Goal: Task Accomplishment & Management: Use online tool/utility

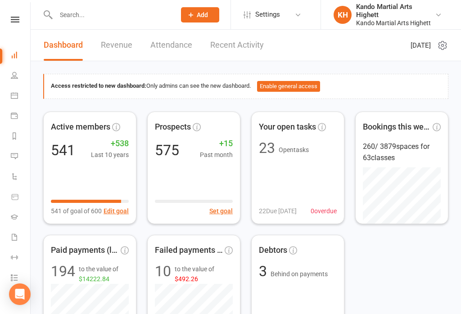
click at [16, 91] on link "Calendar" at bounding box center [21, 96] width 20 height 20
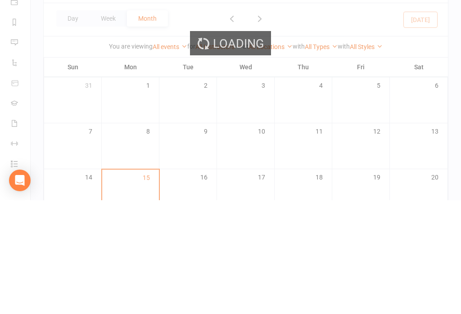
scroll to position [130, 0]
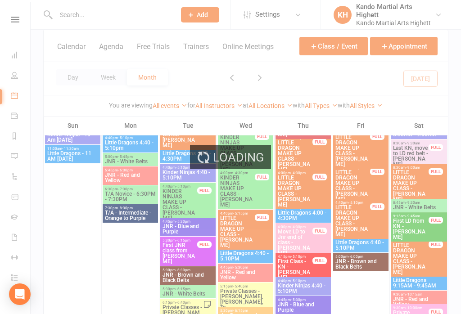
click at [147, 173] on span "JNR - Red and Yellow" at bounding box center [130, 177] width 52 height 11
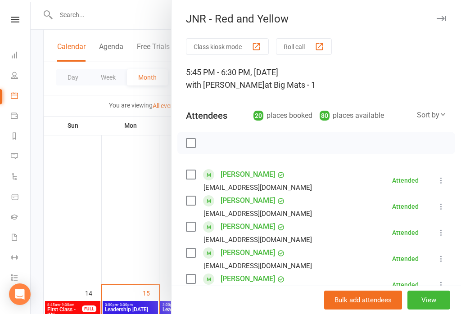
click at [138, 225] on div at bounding box center [246, 157] width 430 height 314
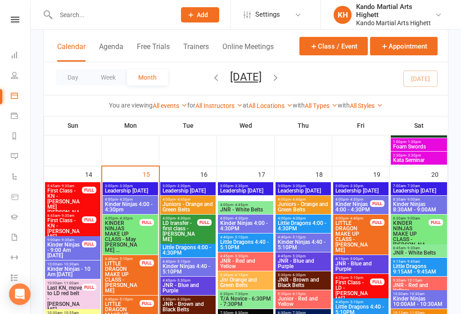
scroll to position [1130, 0]
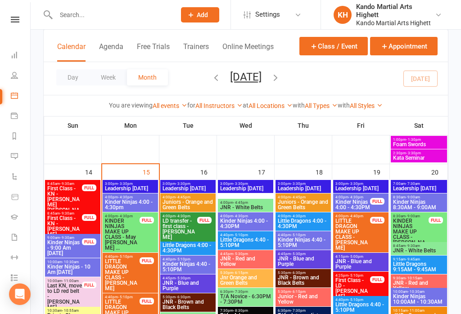
click at [143, 203] on span "Kinder Ninjas 4:00 - 4:30pm" at bounding box center [130, 204] width 52 height 11
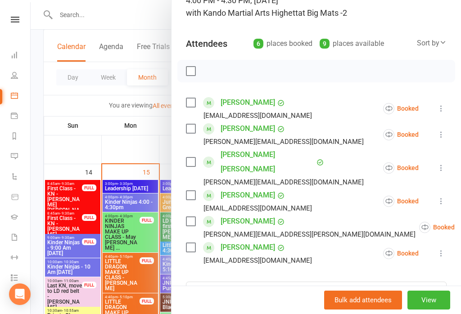
scroll to position [72, 0]
click at [136, 180] on div at bounding box center [246, 157] width 430 height 314
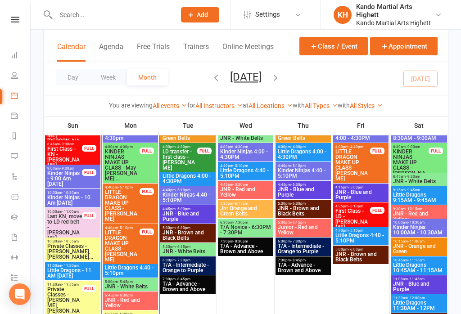
scroll to position [1207, 0]
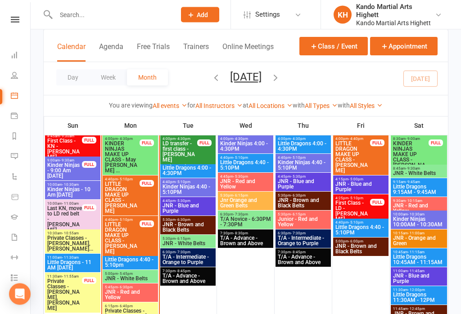
click at [143, 263] on span "Little Dragons 4:40 - 5:10pm" at bounding box center [130, 262] width 52 height 11
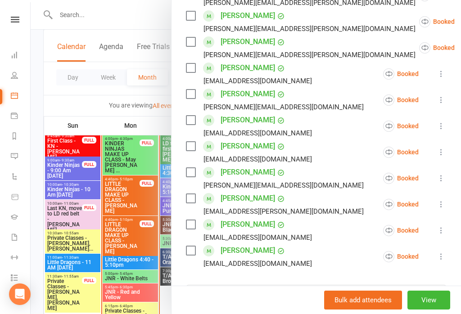
scroll to position [287, 0]
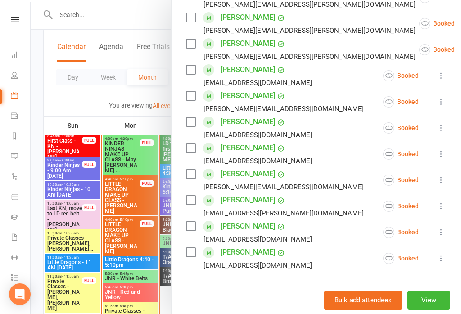
click at [121, 254] on div at bounding box center [246, 157] width 430 height 314
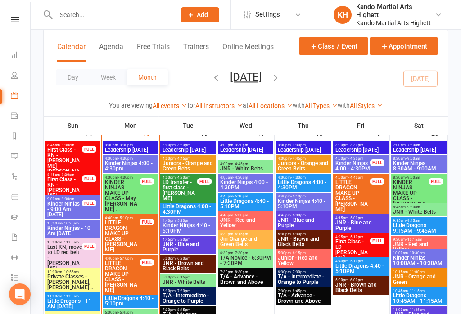
scroll to position [1153, 0]
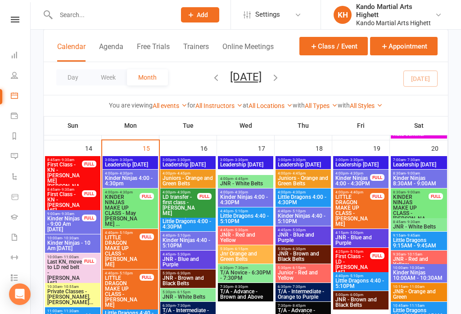
click at [115, 180] on span "Kinder Ninjas 4:00 - 4:30pm" at bounding box center [130, 180] width 52 height 11
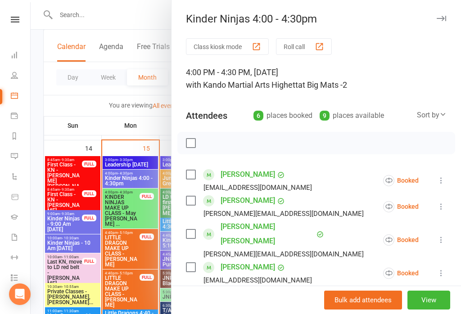
click at [309, 43] on button "Roll call" at bounding box center [304, 46] width 56 height 17
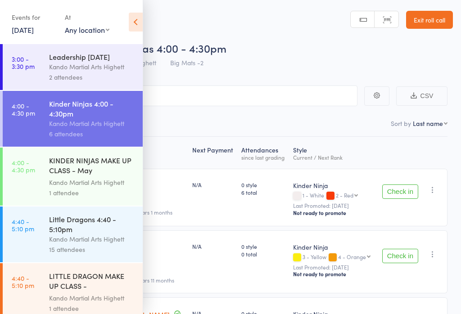
click at [130, 13] on icon at bounding box center [136, 22] width 14 height 19
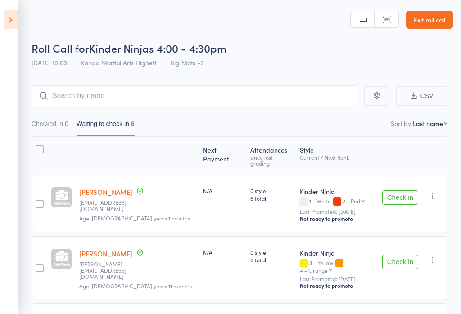
click at [431, 27] on link "Exit roll call" at bounding box center [429, 20] width 47 height 18
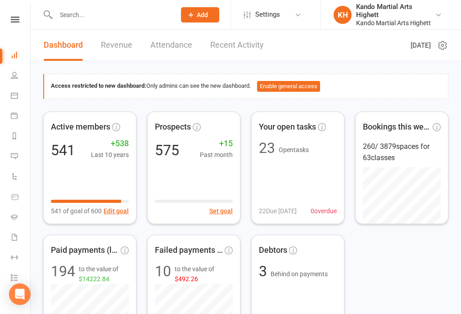
click at [6, 100] on li "Calendar" at bounding box center [15, 96] width 30 height 20
click at [9, 97] on li "Calendar" at bounding box center [15, 96] width 30 height 20
click at [19, 102] on link "Calendar" at bounding box center [21, 96] width 20 height 20
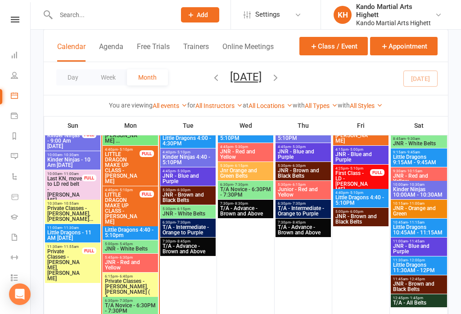
scroll to position [1237, 0]
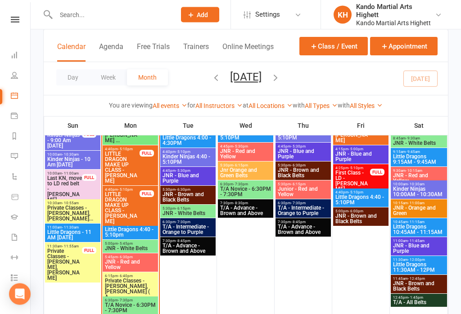
click at [114, 234] on span "Little Dragons 4:40 - 5:10pm" at bounding box center [130, 232] width 52 height 11
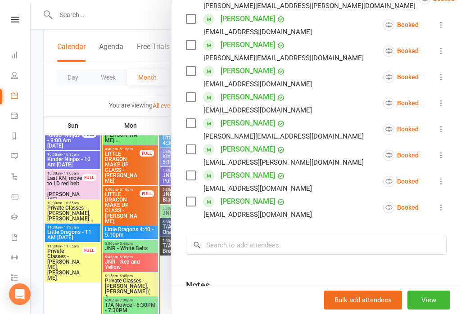
scroll to position [339, 0]
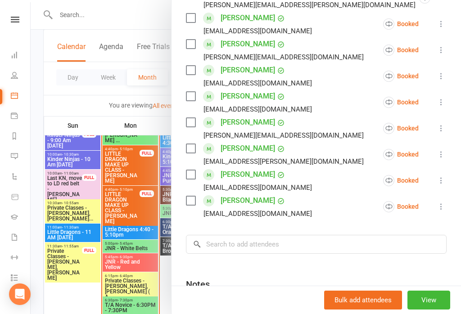
click at [123, 226] on div at bounding box center [246, 157] width 430 height 314
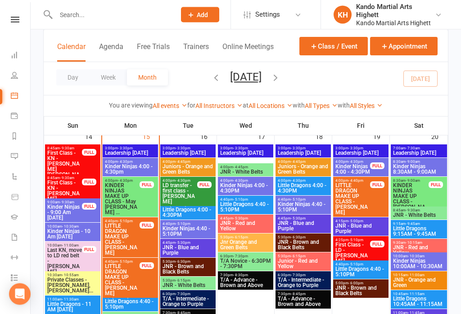
click at [127, 204] on span "KINDER NINJAS MAKE UP CLASS - May [PERSON_NAME] ..." at bounding box center [122, 199] width 36 height 32
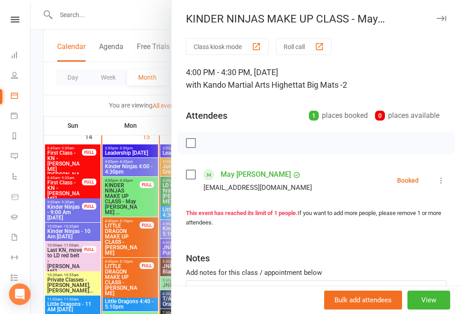
click at [440, 185] on icon at bounding box center [440, 180] width 9 height 9
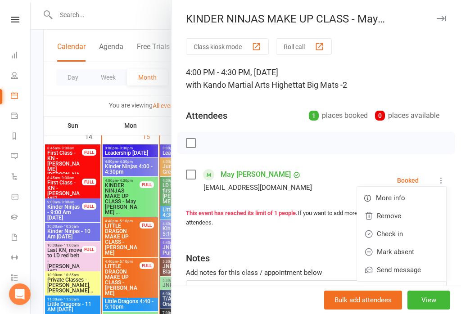
click at [397, 238] on link "Check in" at bounding box center [401, 234] width 89 height 18
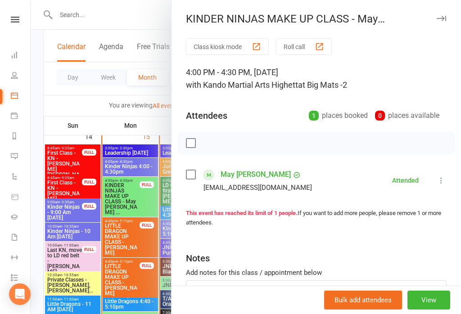
click at [94, 195] on div at bounding box center [246, 157] width 430 height 314
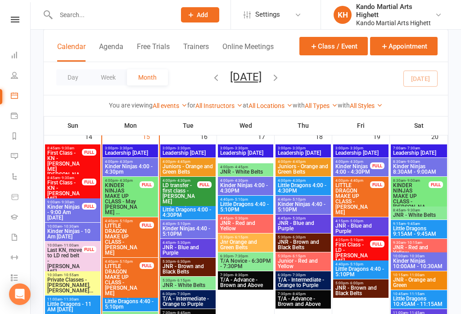
click at [130, 169] on span "Kinder Ninjas 4:00 - 4:30pm" at bounding box center [130, 169] width 52 height 11
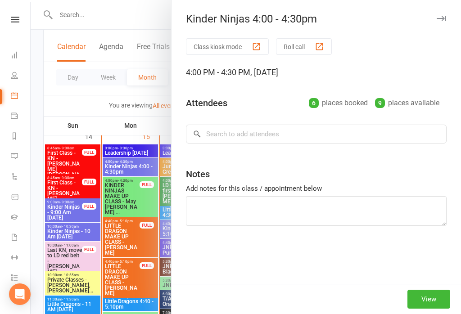
click at [304, 49] on button "Roll call" at bounding box center [304, 46] width 56 height 17
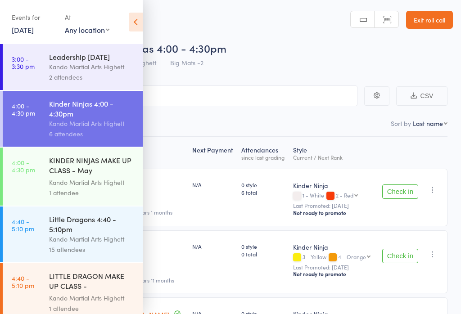
click at [135, 20] on icon at bounding box center [136, 22] width 14 height 19
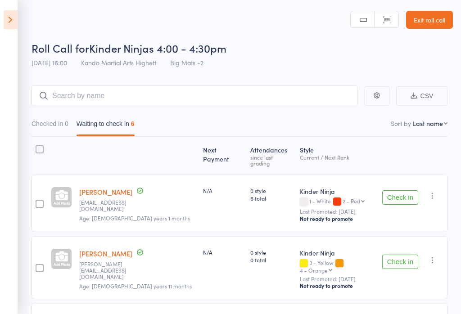
click at [410, 191] on button "Check in" at bounding box center [400, 197] width 36 height 14
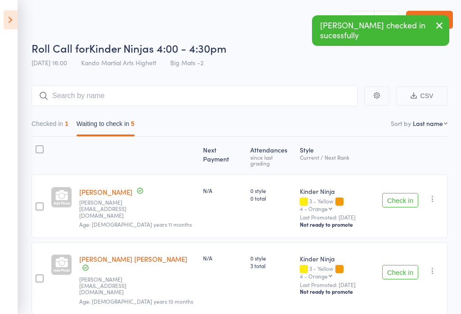
click at [396, 195] on button "Check in" at bounding box center [400, 200] width 36 height 14
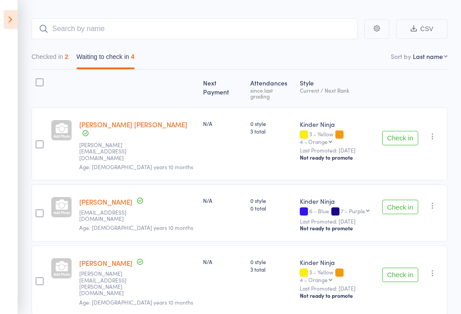
scroll to position [67, 0]
click at [400, 200] on button "Check in" at bounding box center [400, 207] width 36 height 14
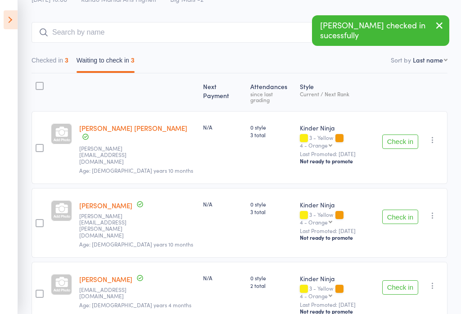
click at [405, 280] on button "Check in" at bounding box center [400, 287] width 36 height 14
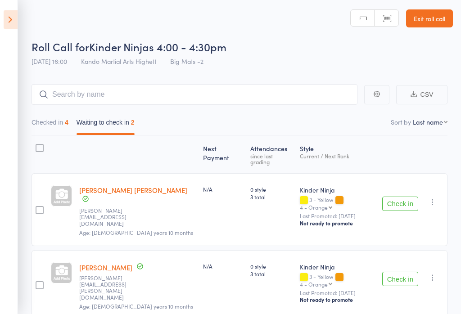
scroll to position [15, 0]
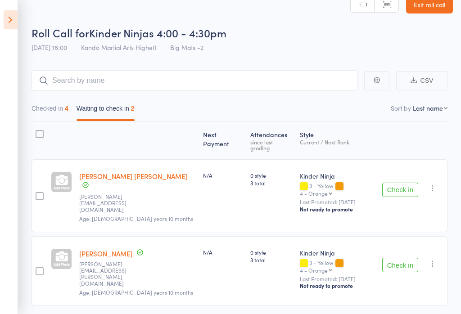
click at [4, 27] on icon at bounding box center [11, 19] width 14 height 19
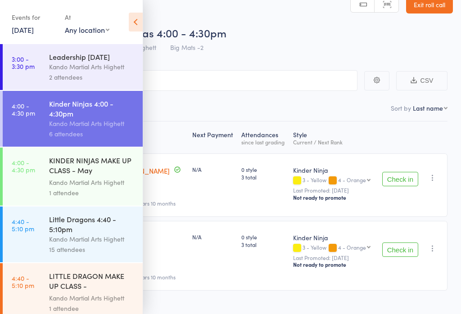
scroll to position [57, 0]
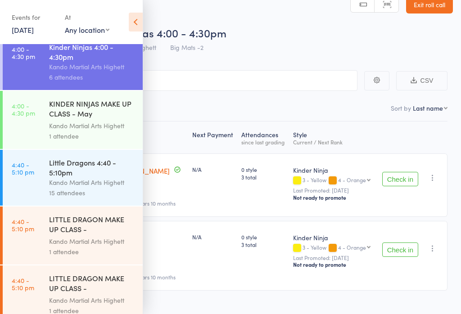
click at [67, 177] on div "Little Dragons 4:40 - 5:10pm" at bounding box center [92, 167] width 86 height 20
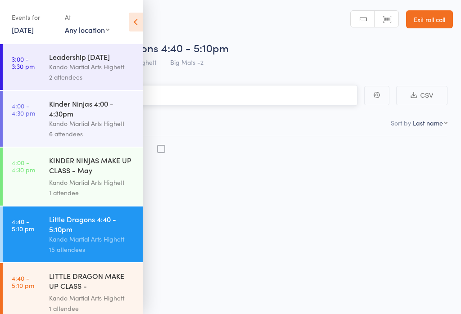
scroll to position [6, 0]
click at [66, 188] on div "Kando Martial Arts Highett" at bounding box center [92, 182] width 86 height 10
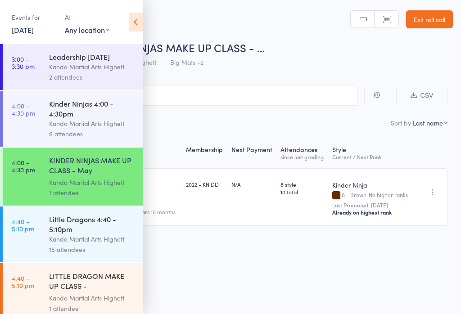
click at [83, 225] on div "Little Dragons 4:40 - 5:10pm" at bounding box center [92, 224] width 86 height 20
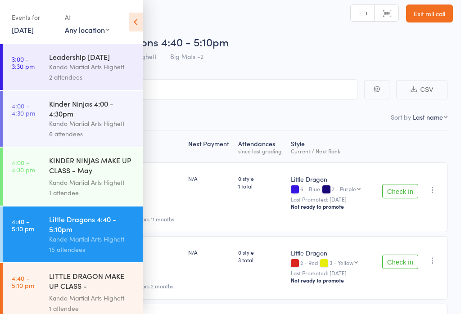
click at [132, 18] on icon at bounding box center [136, 22] width 14 height 19
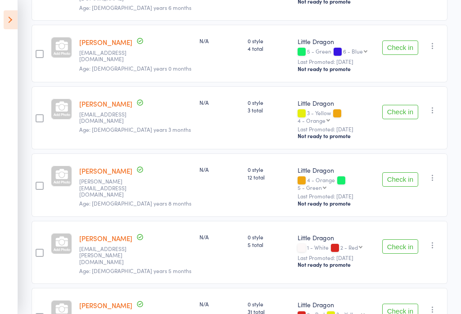
scroll to position [804, 0]
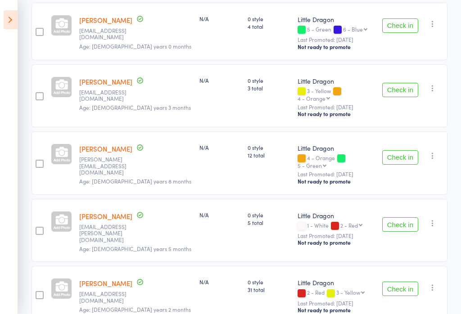
click at [399, 282] on button "Check in" at bounding box center [400, 289] width 36 height 14
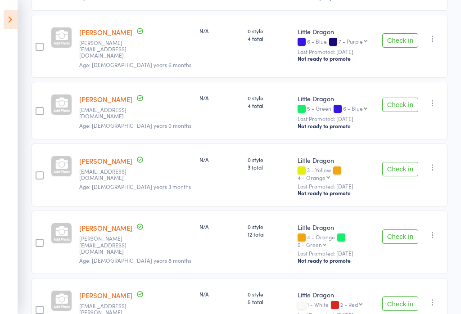
scroll to position [708, 0]
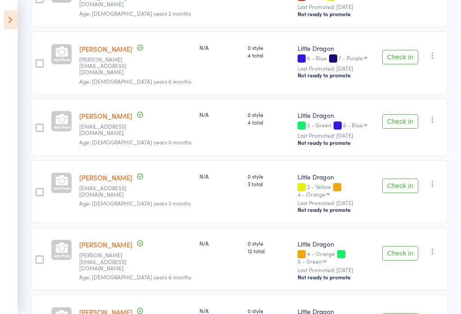
click at [3, 35] on aside "Events for 15 Sep, 2025 15 Sep, 2025 September 2025 Sun Mon Tue Wed Thu Fri Sat…" at bounding box center [9, 157] width 18 height 314
click at [9, 26] on icon at bounding box center [11, 19] width 14 height 19
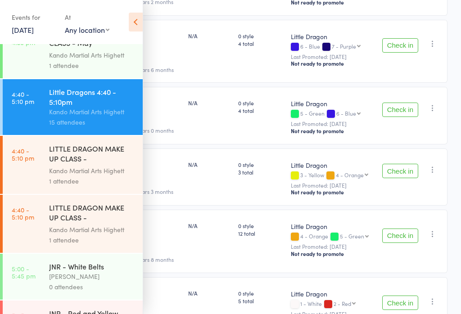
scroll to position [127, 0]
click at [78, 224] on div "LITTLE DRAGON MAKE UP CLASS - [PERSON_NAME]" at bounding box center [92, 214] width 86 height 22
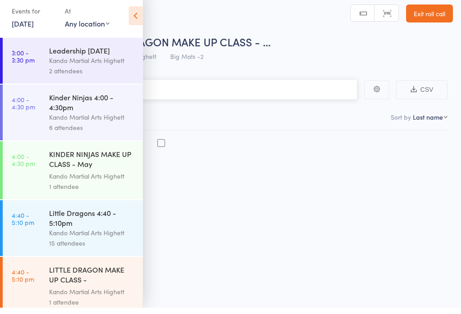
scroll to position [6, 0]
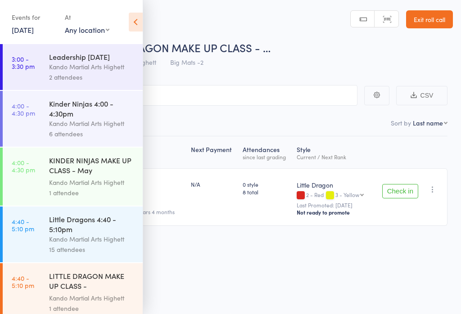
click at [401, 187] on button "Check in" at bounding box center [400, 191] width 36 height 14
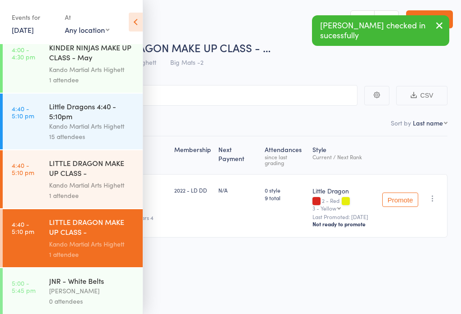
scroll to position [118, 0]
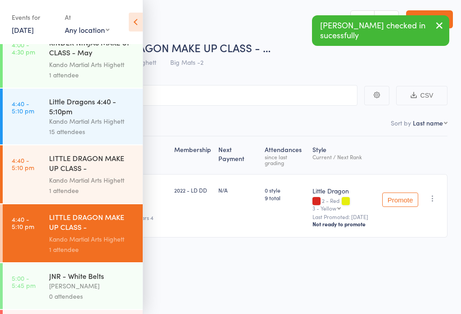
click at [46, 189] on link "4:40 - 5:10 pm LITTLE DRAGON MAKE UP CLASS - Elizabeth Sherlock Kando Martial A…" at bounding box center [73, 174] width 140 height 58
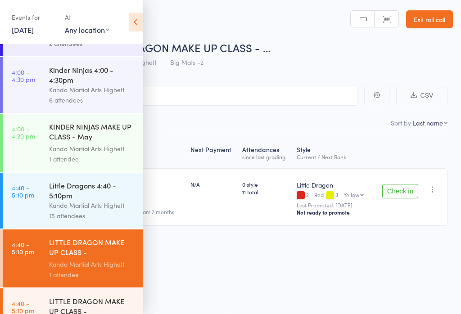
scroll to position [34, 0]
click at [132, 21] on icon at bounding box center [136, 22] width 14 height 19
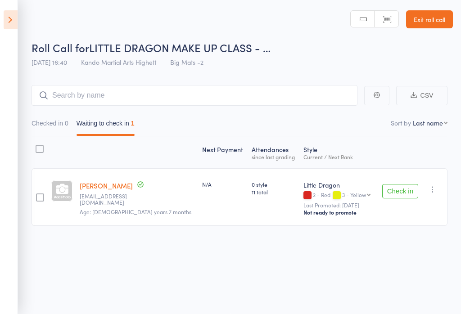
click at [12, 22] on icon at bounding box center [11, 19] width 14 height 19
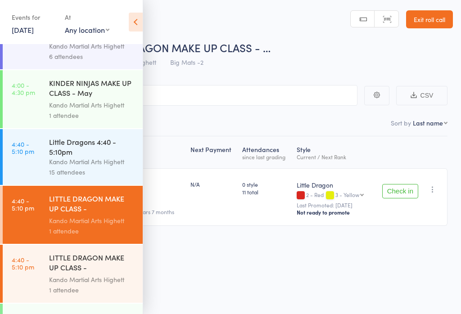
scroll to position [76, 0]
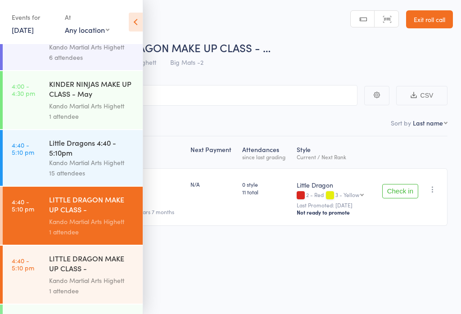
click at [55, 150] on div "Little Dragons 4:40 - 5:10pm" at bounding box center [92, 148] width 86 height 20
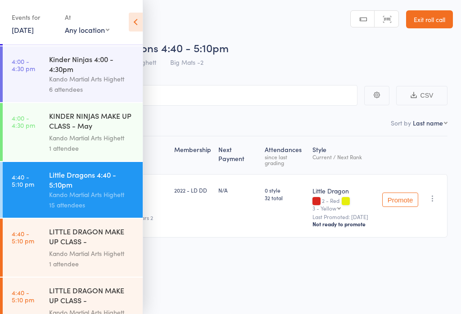
scroll to position [47, 0]
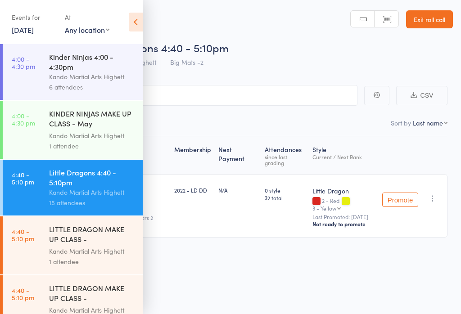
click at [122, 19] on div "Events for 15 Sep, 2025 15 Sep, 2025 September 2025 Sun Mon Tue Wed Thu Fri Sat…" at bounding box center [71, 22] width 143 height 45
click at [139, 26] on icon at bounding box center [136, 22] width 14 height 19
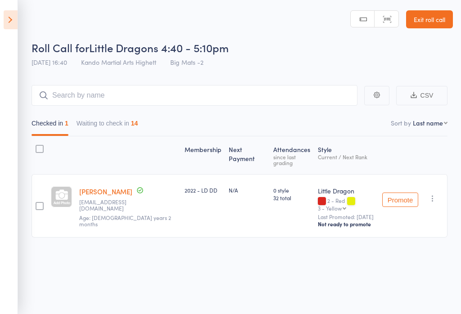
click at [101, 130] on button "Waiting to check in 14" at bounding box center [107, 125] width 62 height 21
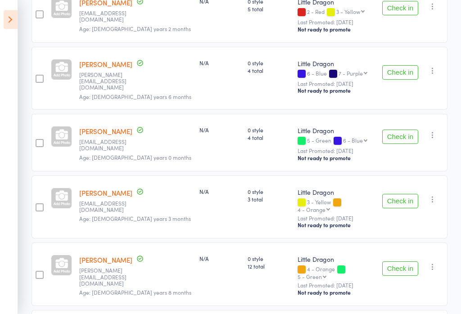
scroll to position [694, 0]
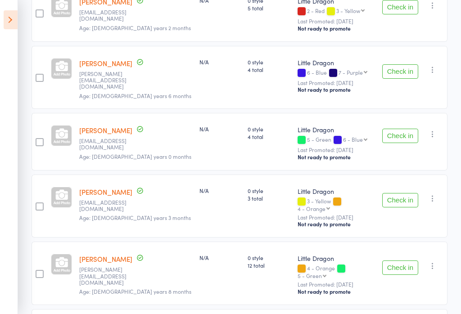
click at [406, 260] on button "Check in" at bounding box center [400, 267] width 36 height 14
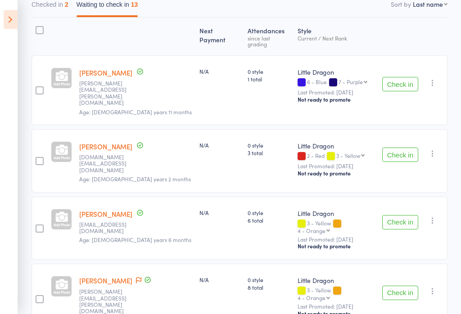
scroll to position [117, 0]
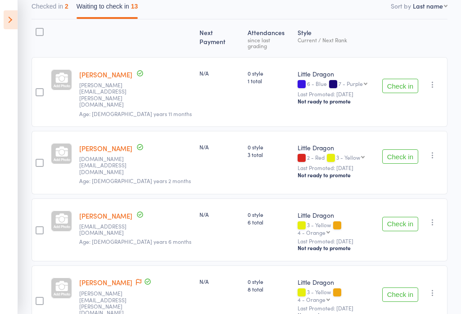
click at [401, 79] on button "Check in" at bounding box center [400, 86] width 36 height 14
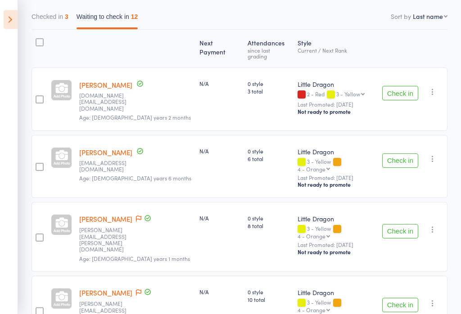
scroll to position [107, 0]
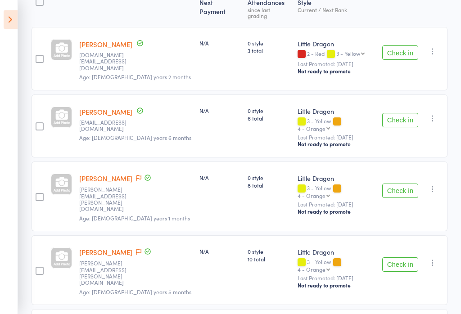
click at [395, 113] on button "Check in" at bounding box center [400, 120] width 36 height 14
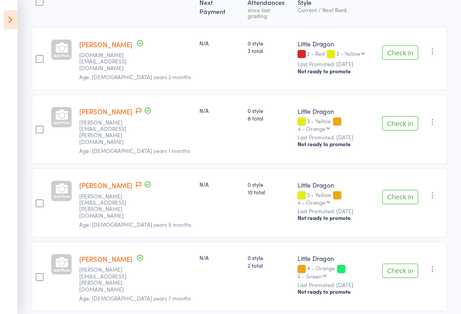
click at [9, 26] on icon at bounding box center [11, 19] width 14 height 19
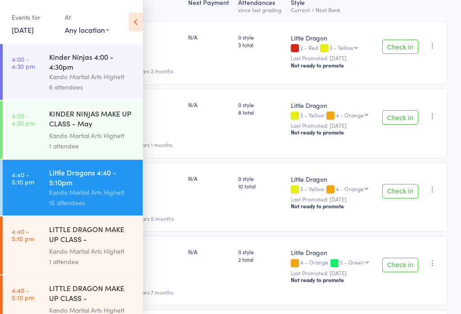
click at [73, 246] on div "LITTLE DRAGON MAKE UP CLASS - [PERSON_NAME]" at bounding box center [92, 235] width 86 height 22
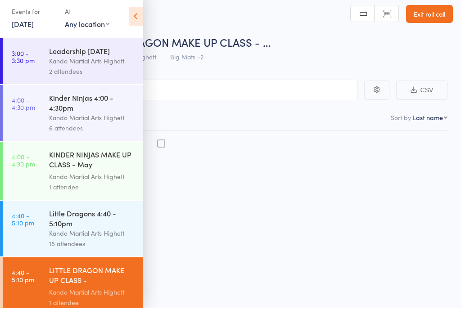
scroll to position [6, 0]
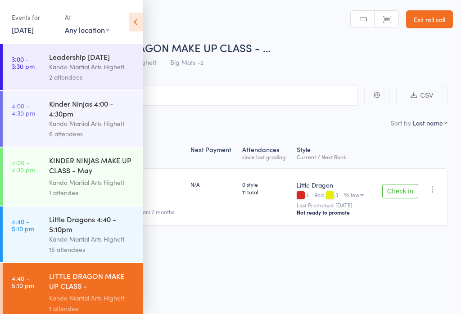
click at [403, 188] on button "Check in" at bounding box center [400, 191] width 36 height 14
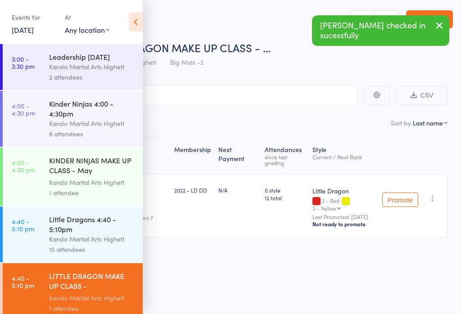
click at [53, 220] on div "Little Dragons 4:40 - 5:10pm" at bounding box center [92, 224] width 86 height 20
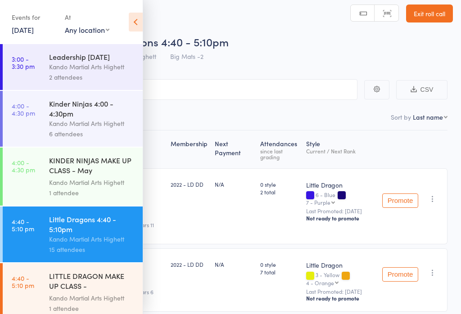
click at [129, 25] on icon at bounding box center [136, 22] width 14 height 19
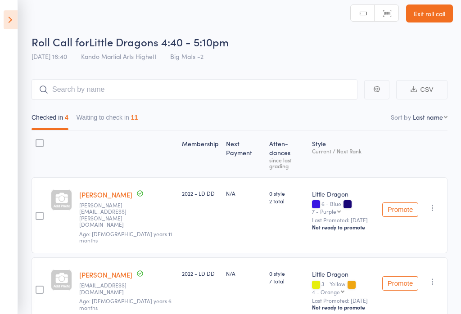
click at [133, 119] on button "Waiting to check in 11" at bounding box center [107, 119] width 62 height 21
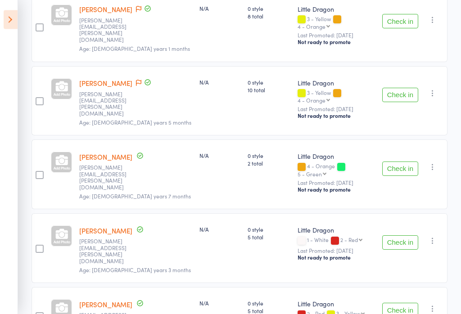
scroll to position [250, 0]
click at [118, 226] on link "[PERSON_NAME]" at bounding box center [105, 230] width 53 height 9
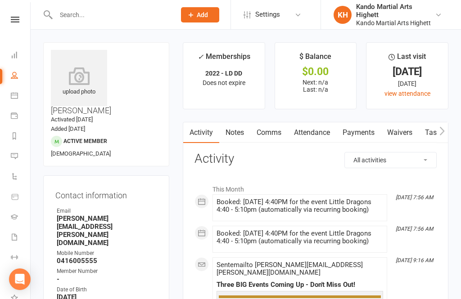
click at [312, 128] on link "Attendance" at bounding box center [311, 132] width 49 height 21
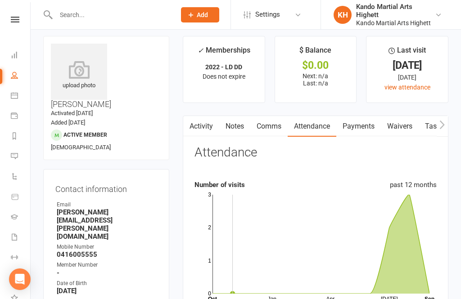
scroll to position [7, 0]
click at [23, 97] on link "Calendar" at bounding box center [21, 96] width 20 height 20
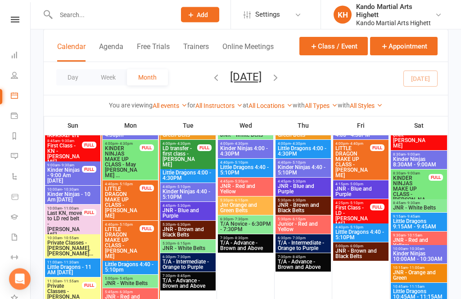
click at [138, 263] on span "Little Dragons 4:40 - 5:10pm" at bounding box center [130, 267] width 52 height 11
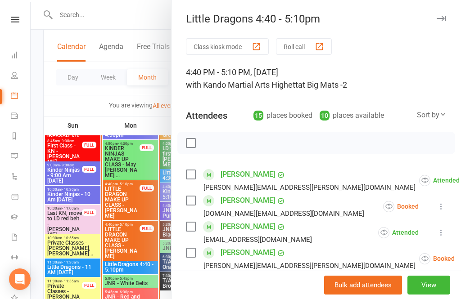
click at [301, 44] on button "Roll call" at bounding box center [304, 46] width 56 height 17
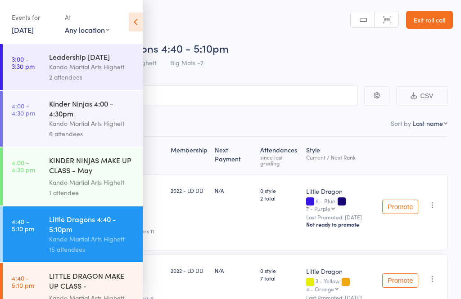
click at [133, 13] on icon at bounding box center [136, 22] width 14 height 19
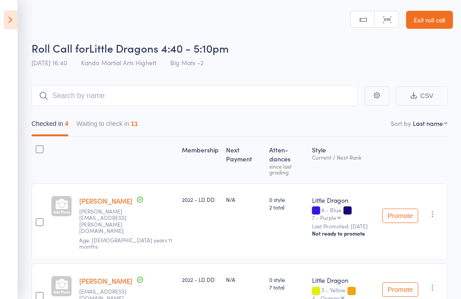
click at [122, 121] on button "Waiting to check in 11" at bounding box center [107, 126] width 62 height 21
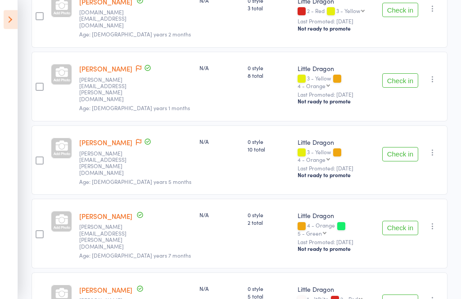
scroll to position [190, 0]
click at [403, 147] on button "Check in" at bounding box center [400, 154] width 36 height 14
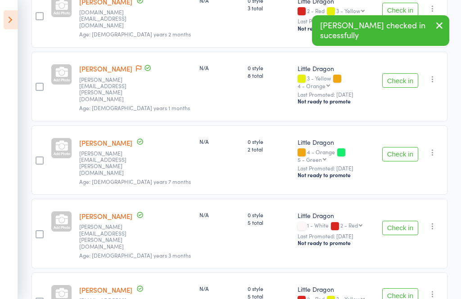
click at [388, 147] on button "Check in" at bounding box center [400, 154] width 36 height 14
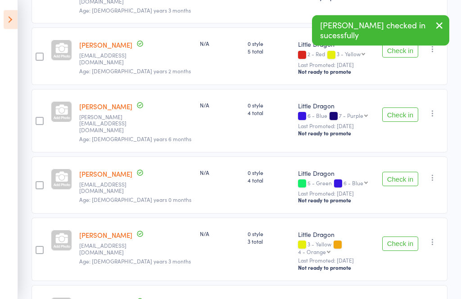
click at [399, 237] on button "Check in" at bounding box center [400, 244] width 36 height 14
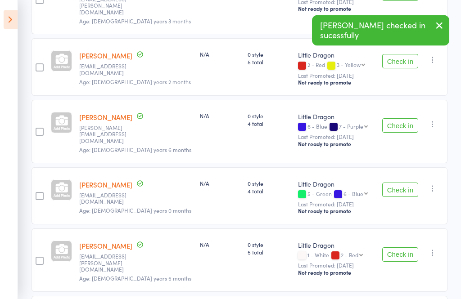
scroll to position [346, 0]
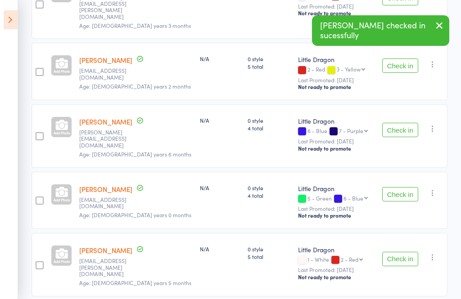
click at [401, 187] on button "Check in" at bounding box center [400, 194] width 36 height 14
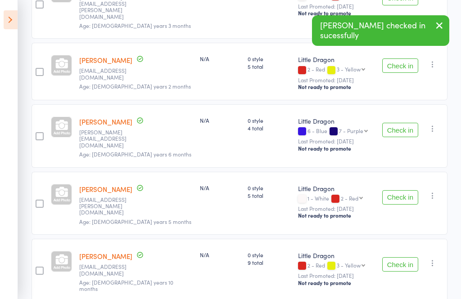
scroll to position [310, 0]
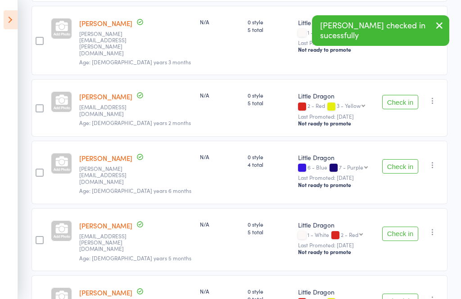
click at [406, 227] on button "Check in" at bounding box center [400, 234] width 36 height 14
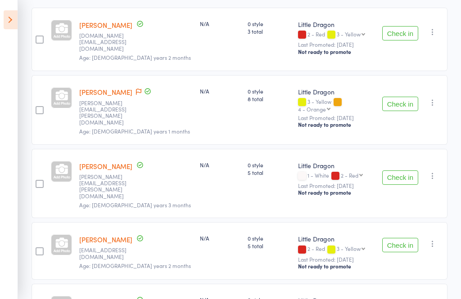
scroll to position [167, 0]
click at [415, 238] on button "Check in" at bounding box center [400, 245] width 36 height 14
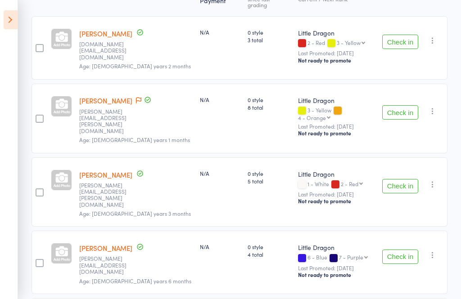
scroll to position [166, 0]
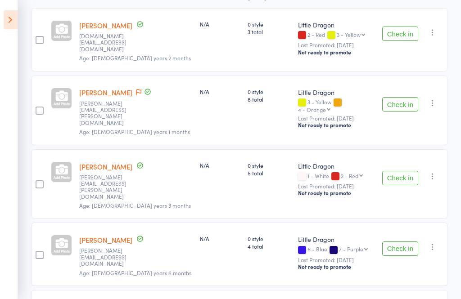
click at [400, 242] on button "Check in" at bounding box center [400, 249] width 36 height 14
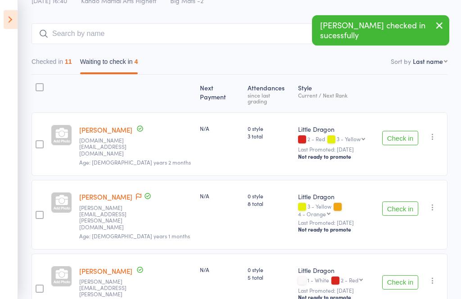
scroll to position [63, 0]
click at [55, 65] on button "Checked in 11" at bounding box center [51, 63] width 40 height 21
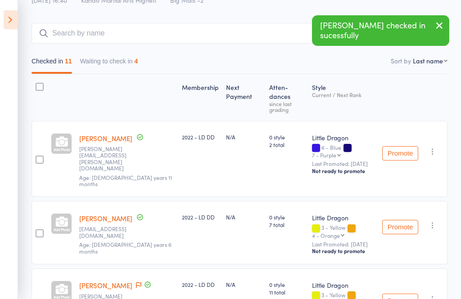
click at [94, 70] on button "Waiting to check in 4" at bounding box center [109, 63] width 58 height 21
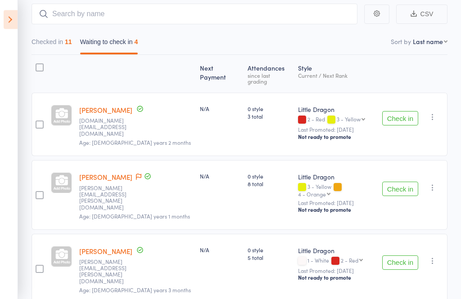
scroll to position [125, 0]
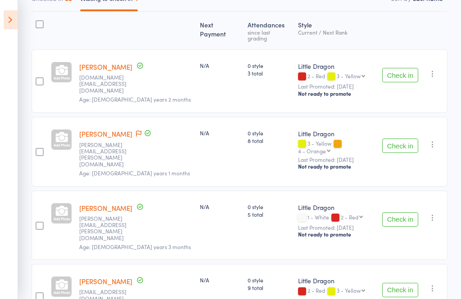
click at [393, 283] on button "Check in" at bounding box center [400, 290] width 36 height 14
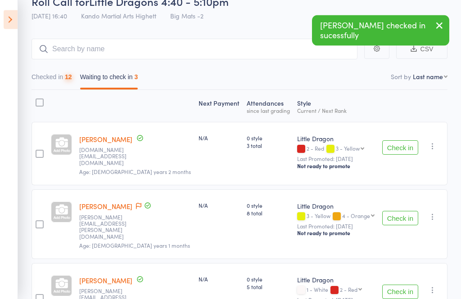
scroll to position [36, 0]
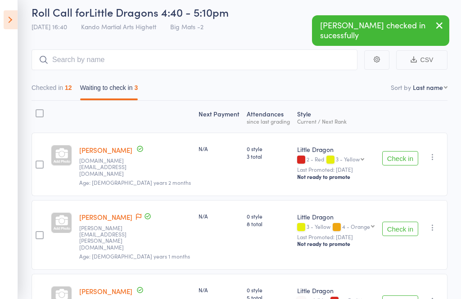
click at [51, 89] on button "Checked in 12" at bounding box center [51, 90] width 40 height 21
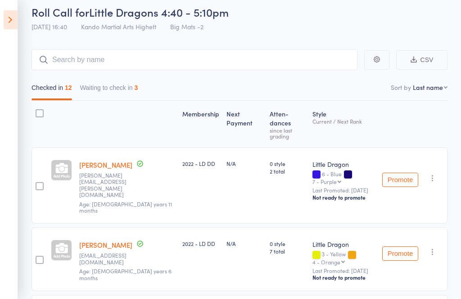
click at [126, 95] on button "Waiting to check in 3" at bounding box center [109, 90] width 58 height 21
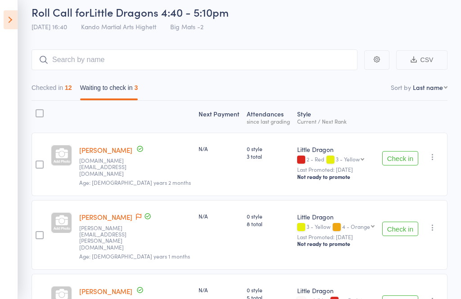
click at [400, 222] on button "Check in" at bounding box center [400, 229] width 36 height 14
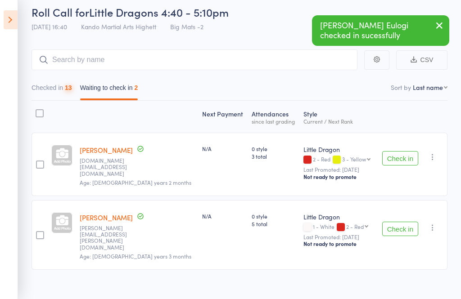
scroll to position [1, 0]
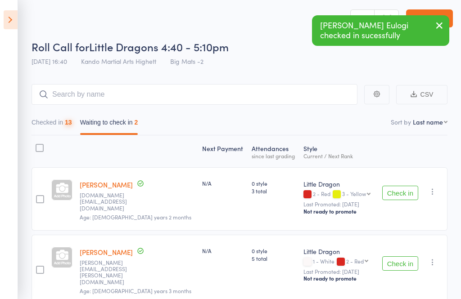
click at [62, 119] on button "Checked in 13" at bounding box center [51, 124] width 40 height 21
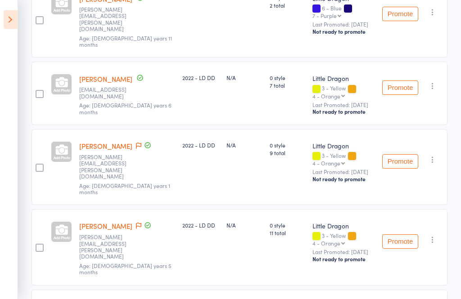
scroll to position [203, 0]
